Goal: Book appointment/travel/reservation

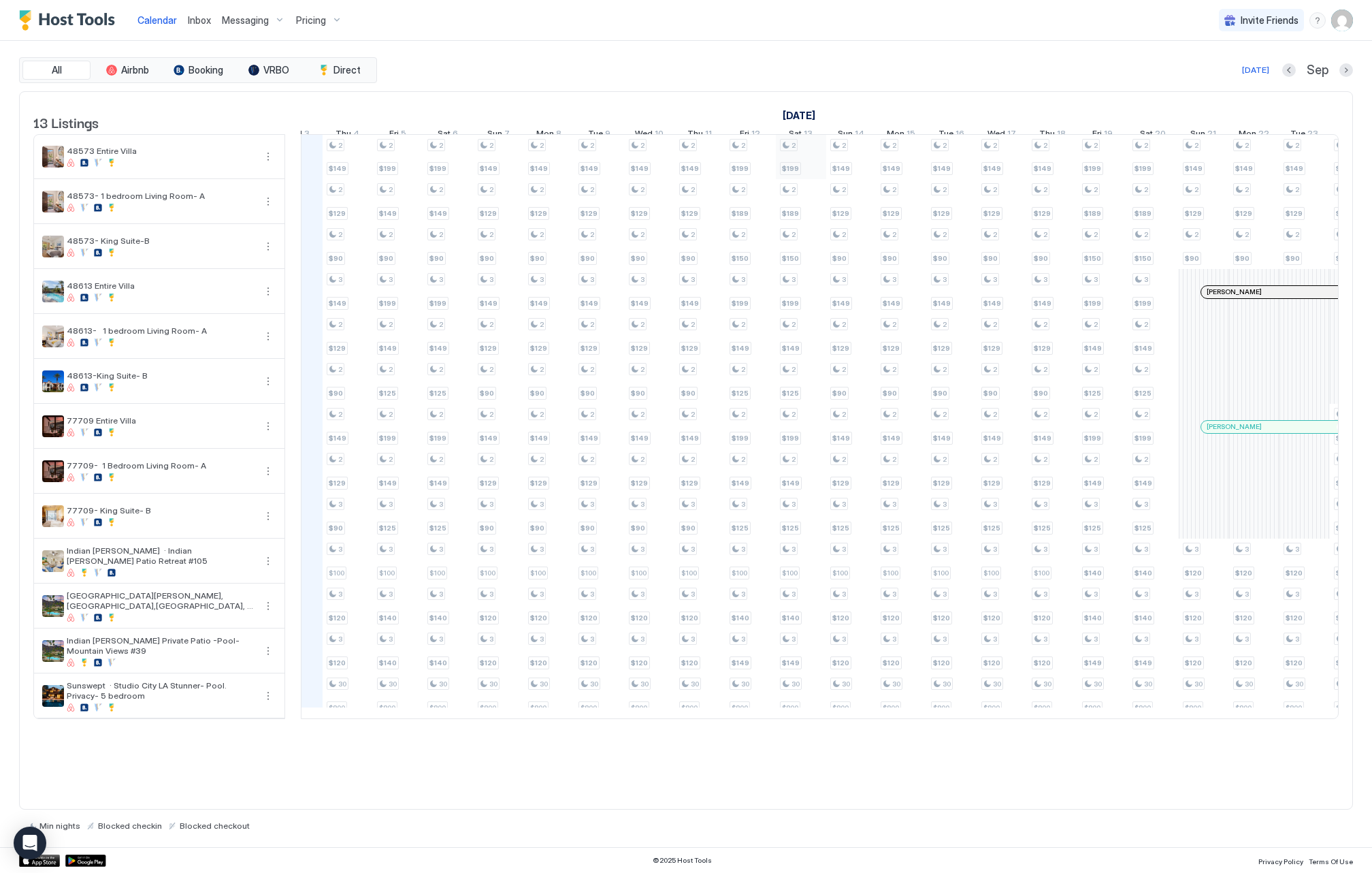
scroll to position [0, 785]
click at [1285, 73] on button "Previous month" at bounding box center [1289, 69] width 14 height 14
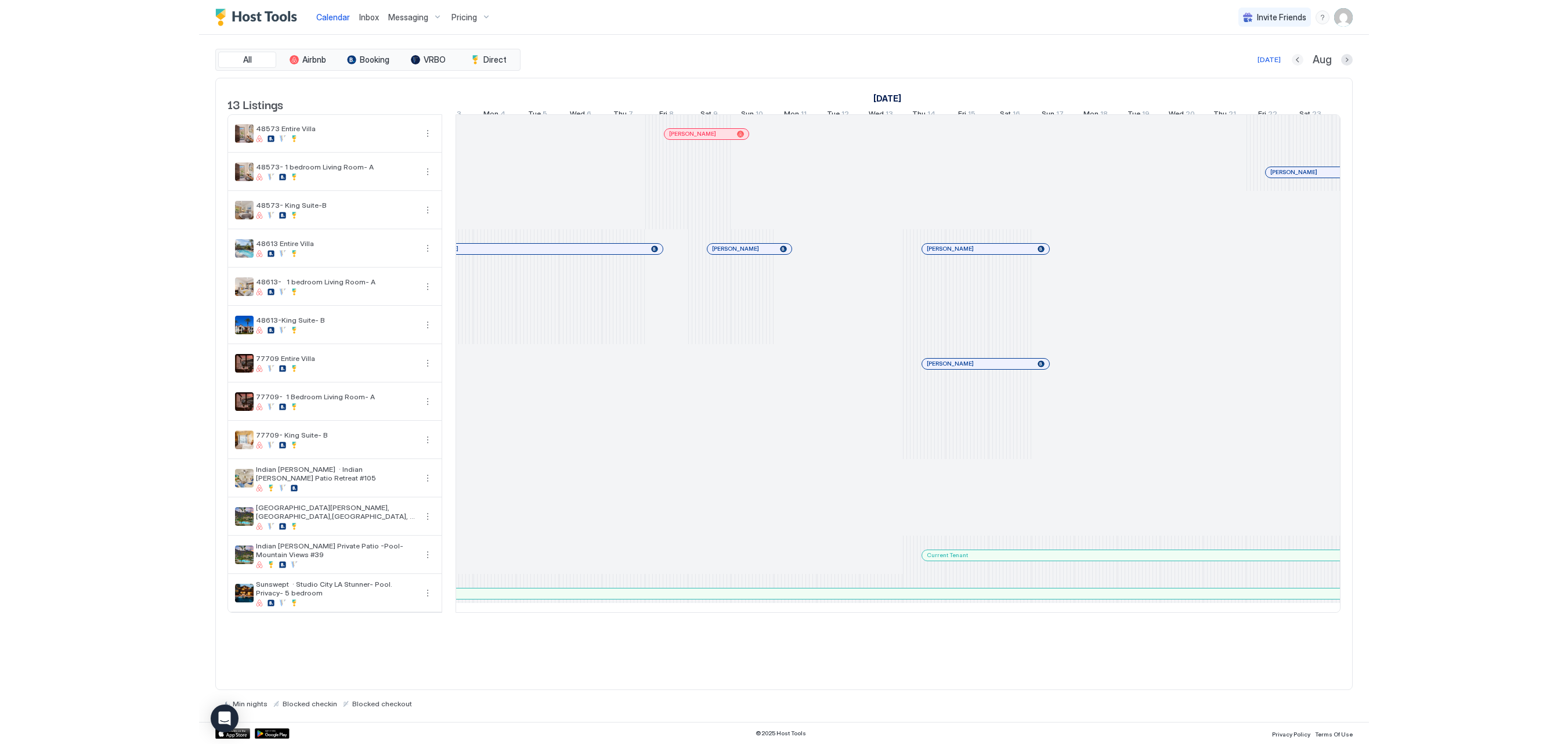
scroll to position [0, 645]
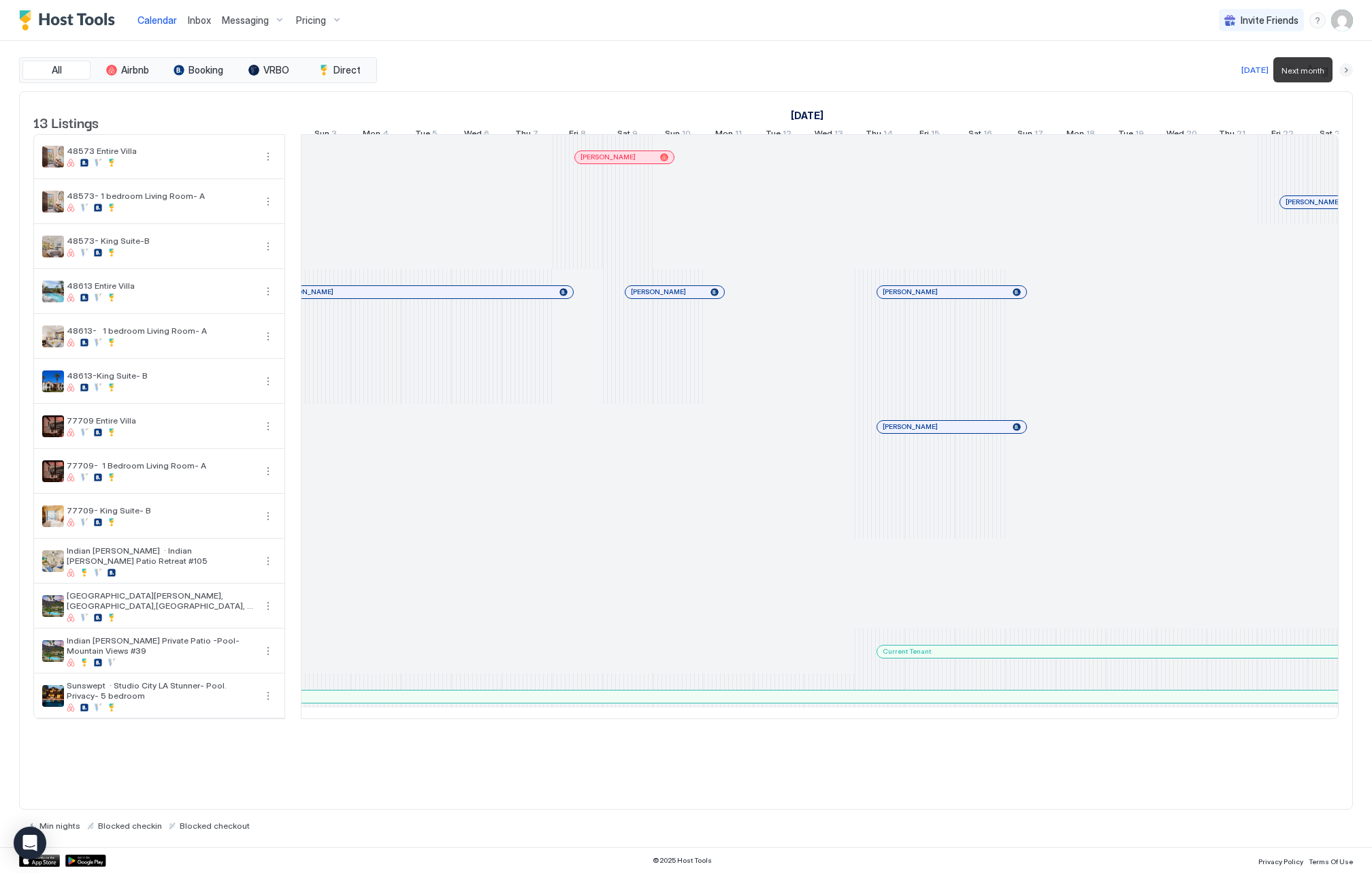
click at [1352, 74] on button "Next month" at bounding box center [1346, 69] width 14 height 14
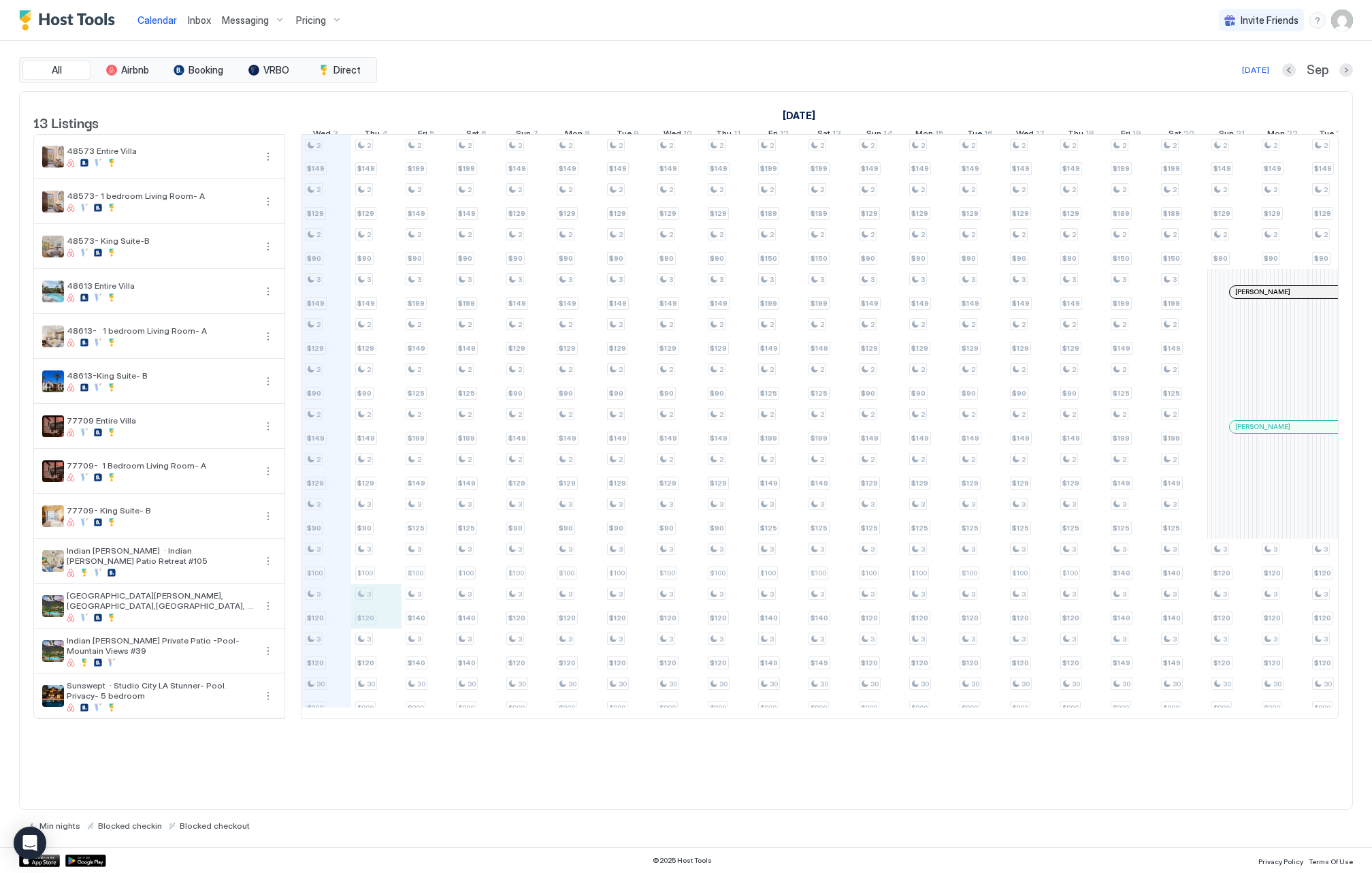
click at [388, 611] on div "2 $149 2 $129 2 $90 3 $149 2 $129 2 $90 2 $149 2 $129 3 $90 3 $100 3 $120 3 $12…" at bounding box center [1082, 427] width 3072 height 584
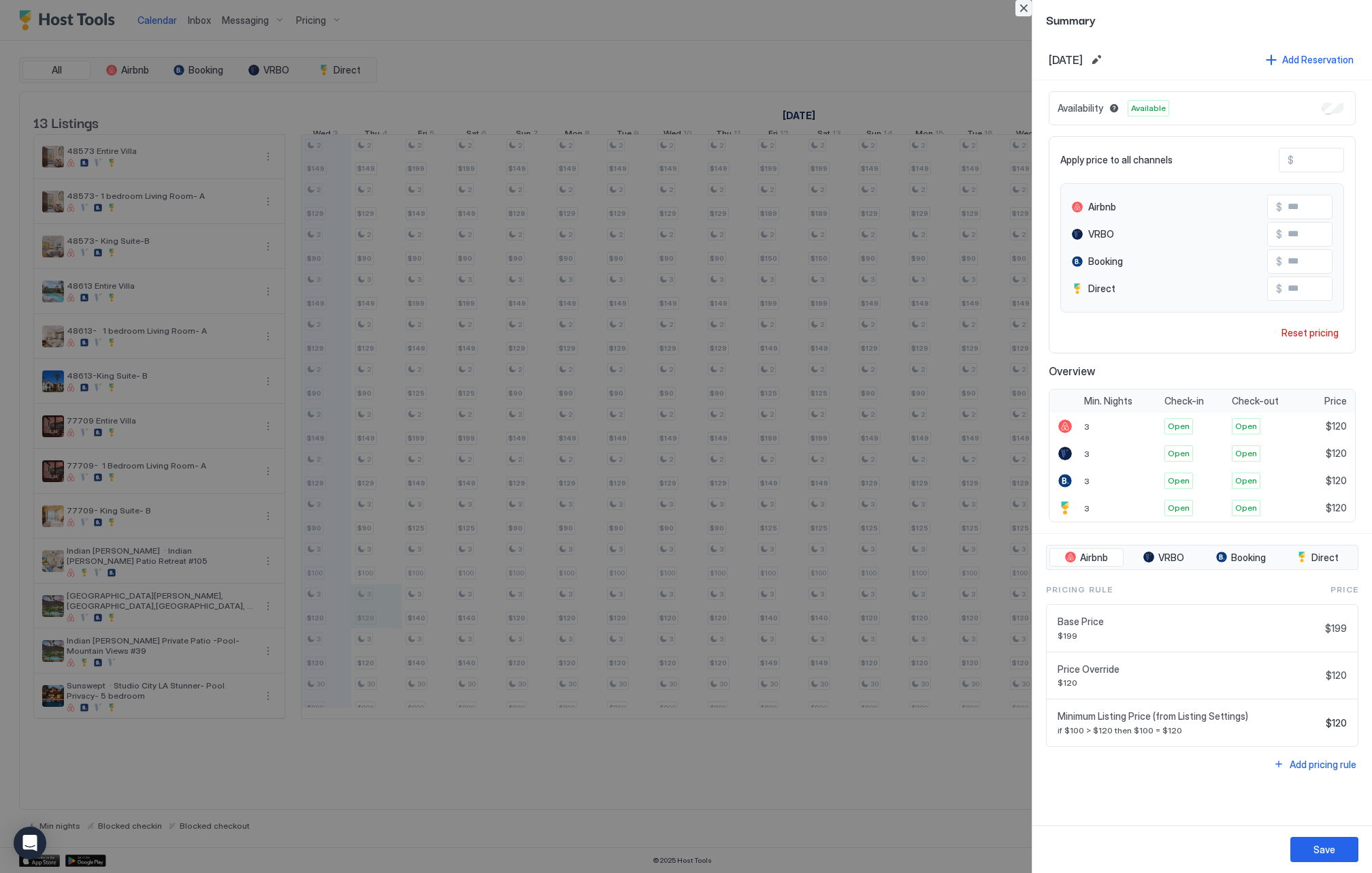
drag, startPoint x: 1030, startPoint y: 2, endPoint x: 740, endPoint y: 60, distance: 295.7
click at [1030, 3] on button "Close" at bounding box center [1024, 8] width 16 height 16
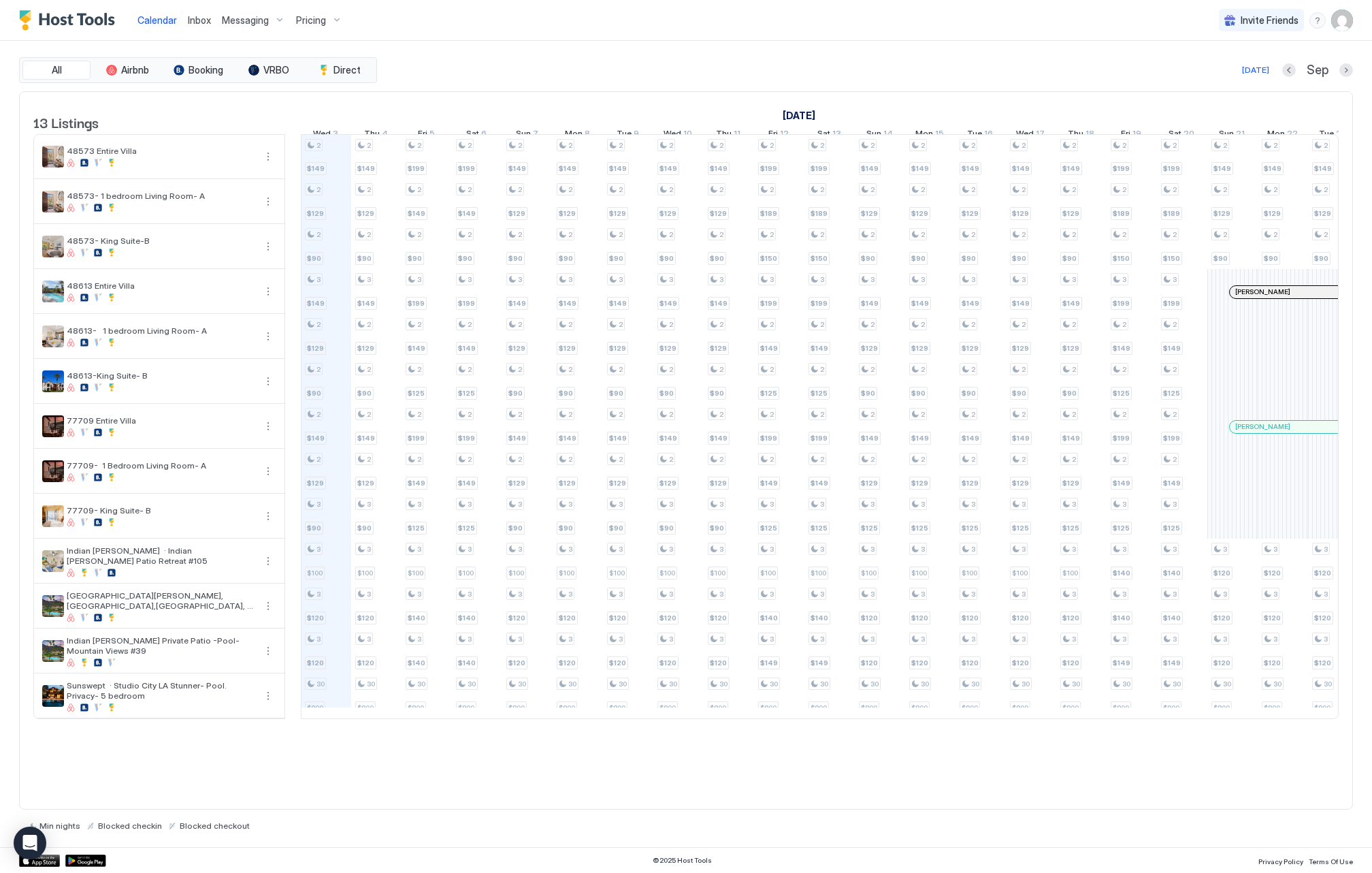
click at [418, 94] on div "[DATE] [DATE] [DATE] Tue 19 Wed 20 Thu 21 Fri 22 Sat 23 Sun 24 Mon 25 Tue 26 We…" at bounding box center [64, 118] width 1038 height 53
click at [1284, 69] on button "Previous month" at bounding box center [1289, 69] width 14 height 14
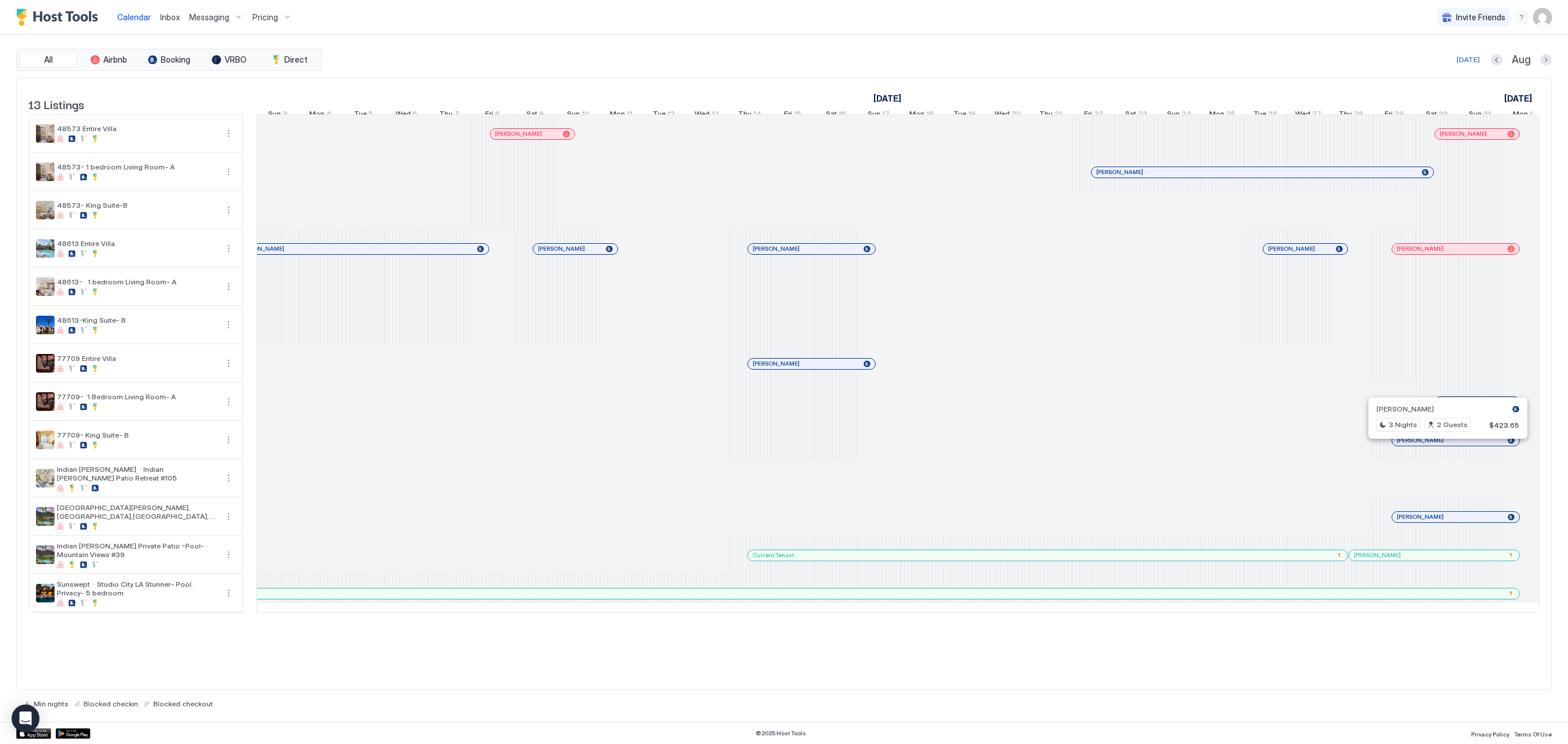
click at [1169, 445] on div at bounding box center [1443, 440] width 9 height 9
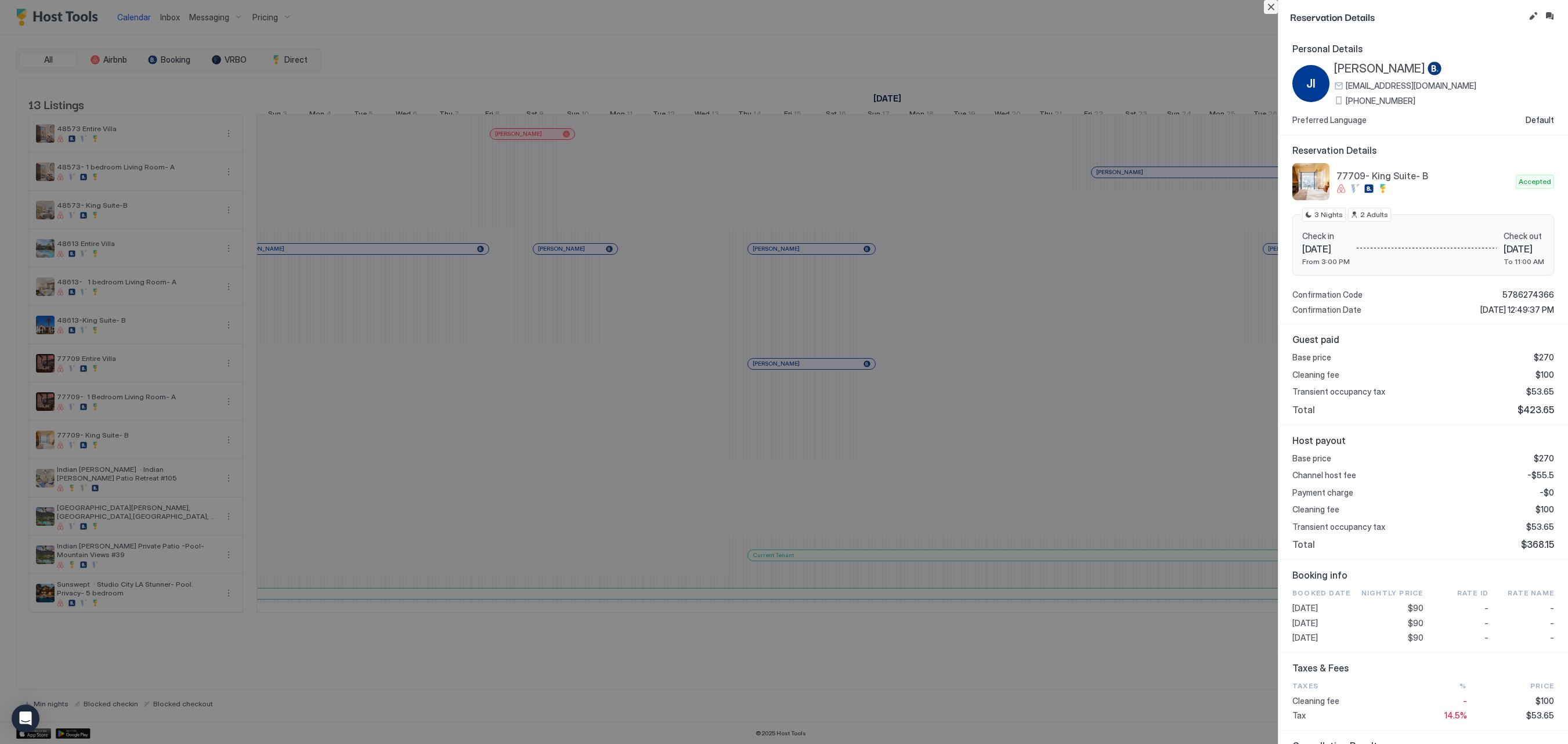
click at [1169, 10] on button "Close" at bounding box center [1271, 7] width 14 height 14
